Goal: Task Accomplishment & Management: Manage account settings

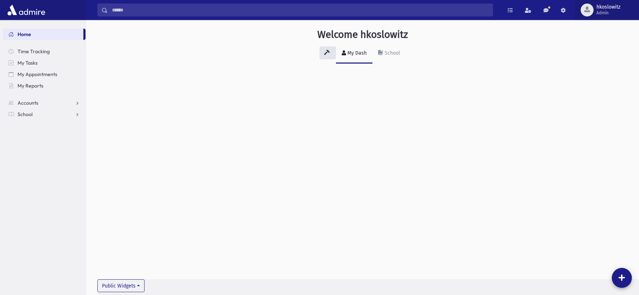
click at [606, 15] on span "Admin" at bounding box center [608, 13] width 24 height 6
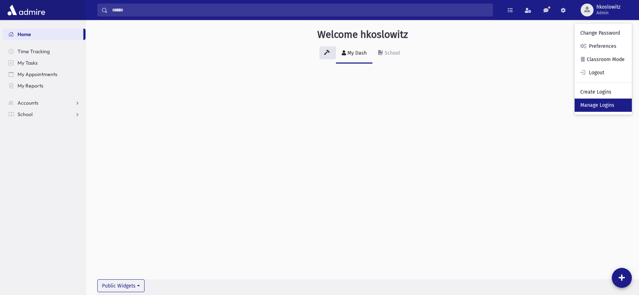
click at [603, 105] on link "Manage Logins" at bounding box center [602, 105] width 57 height 13
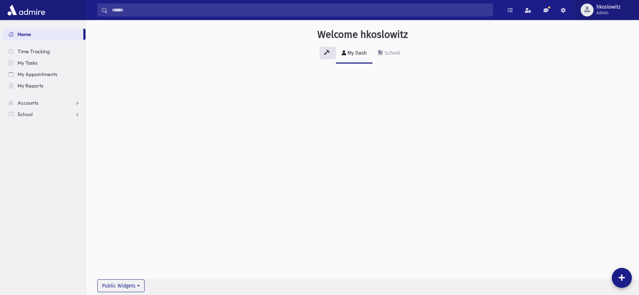
click at [607, 13] on span "Admin" at bounding box center [608, 13] width 24 height 6
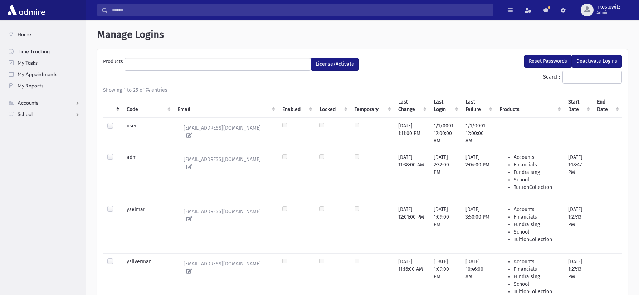
select select
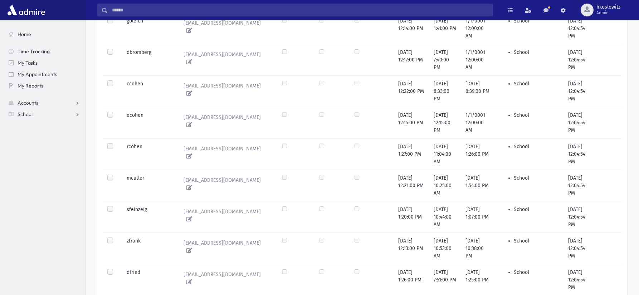
scroll to position [694, 0]
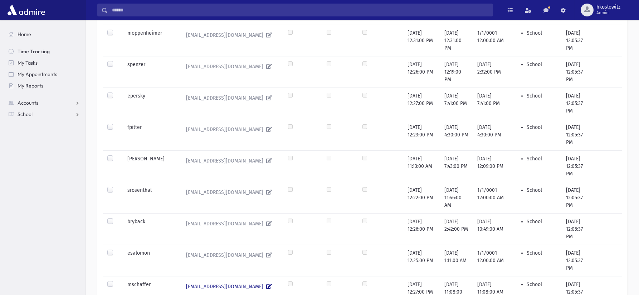
scroll to position [569, 0]
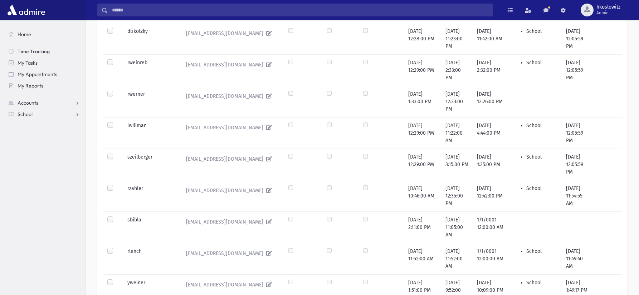
scroll to position [325, 0]
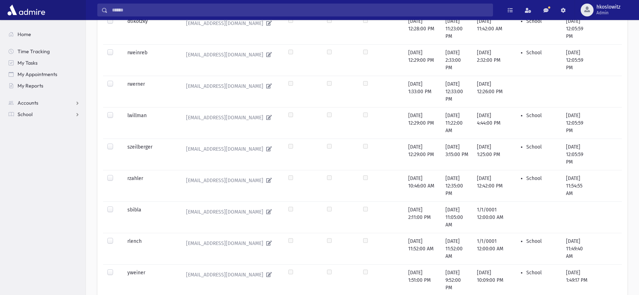
click at [116, 175] on label at bounding box center [116, 175] width 0 height 0
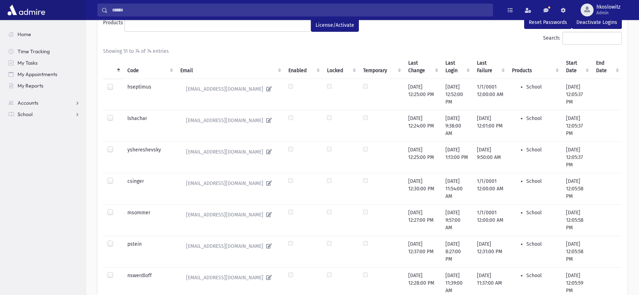
scroll to position [0, 0]
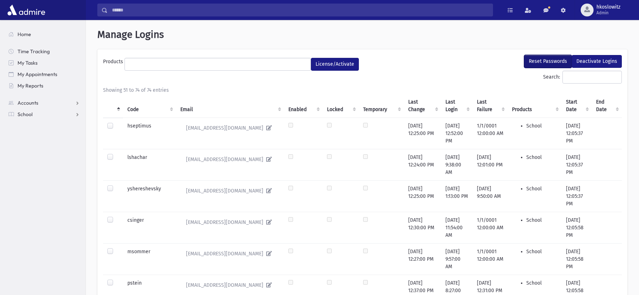
click at [549, 60] on button "Reset Passwords" at bounding box center [548, 61] width 48 height 13
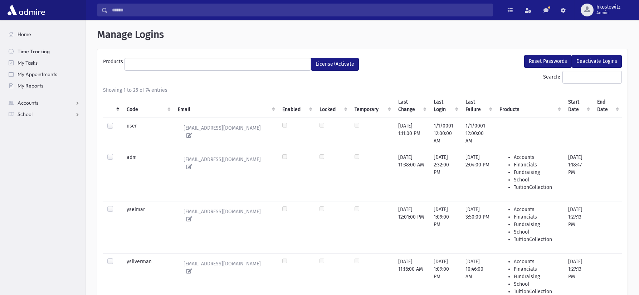
select select
click at [562, 79] on input "Search:" at bounding box center [591, 77] width 59 height 13
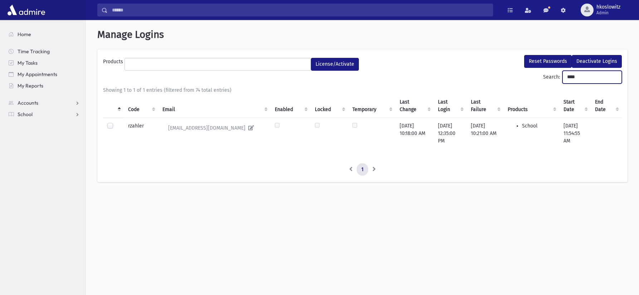
type input "****"
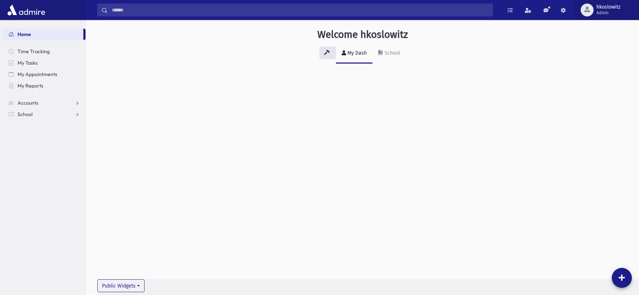
click at [606, 15] on span "Admin" at bounding box center [608, 13] width 24 height 6
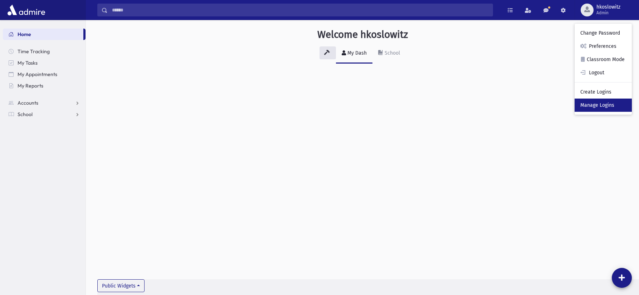
click at [608, 104] on link "Manage Logins" at bounding box center [602, 105] width 57 height 13
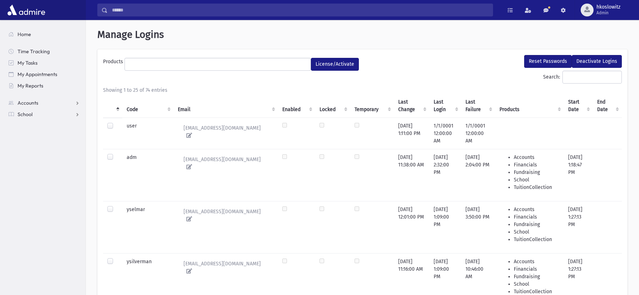
select select
click at [567, 78] on input "Search:" at bounding box center [591, 77] width 59 height 13
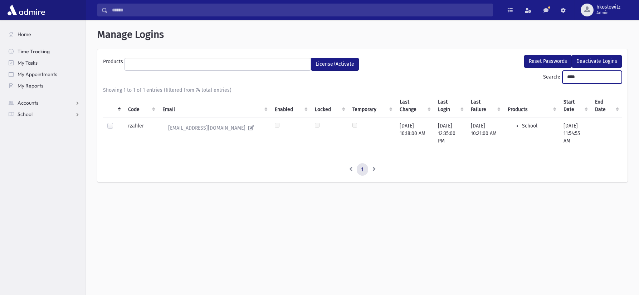
drag, startPoint x: 574, startPoint y: 78, endPoint x: 534, endPoint y: 78, distance: 39.3
click at [535, 78] on div "Search: ****" at bounding box center [362, 79] width 519 height 16
type input "**"
click at [119, 108] on th ": activate to sort column descending" at bounding box center [113, 106] width 21 height 24
click at [118, 109] on th ": activate to sort column ascending" at bounding box center [113, 106] width 21 height 24
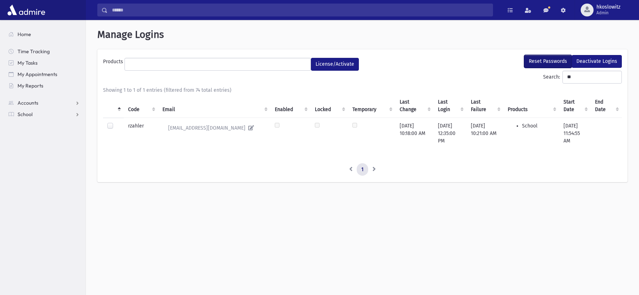
click at [550, 62] on button "Reset Passwords" at bounding box center [548, 61] width 48 height 13
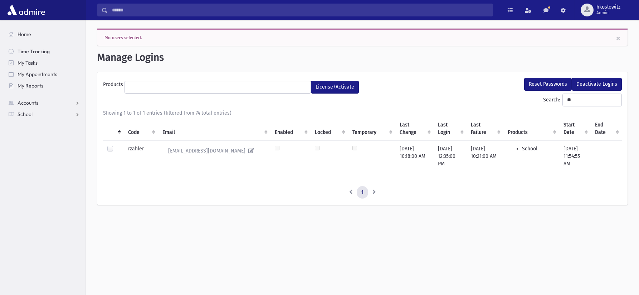
click at [107, 148] on td at bounding box center [113, 150] width 21 height 18
click at [112, 152] on div at bounding box center [111, 150] width 9 height 9
click at [116, 146] on label at bounding box center [116, 146] width 0 height 0
click at [550, 85] on button "Reset Passwords" at bounding box center [548, 84] width 48 height 13
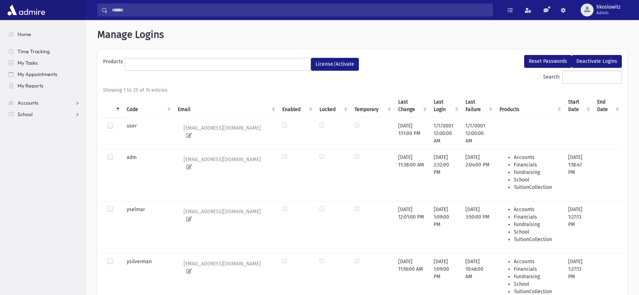
select select
